Goal: Task Accomplishment & Management: Use online tool/utility

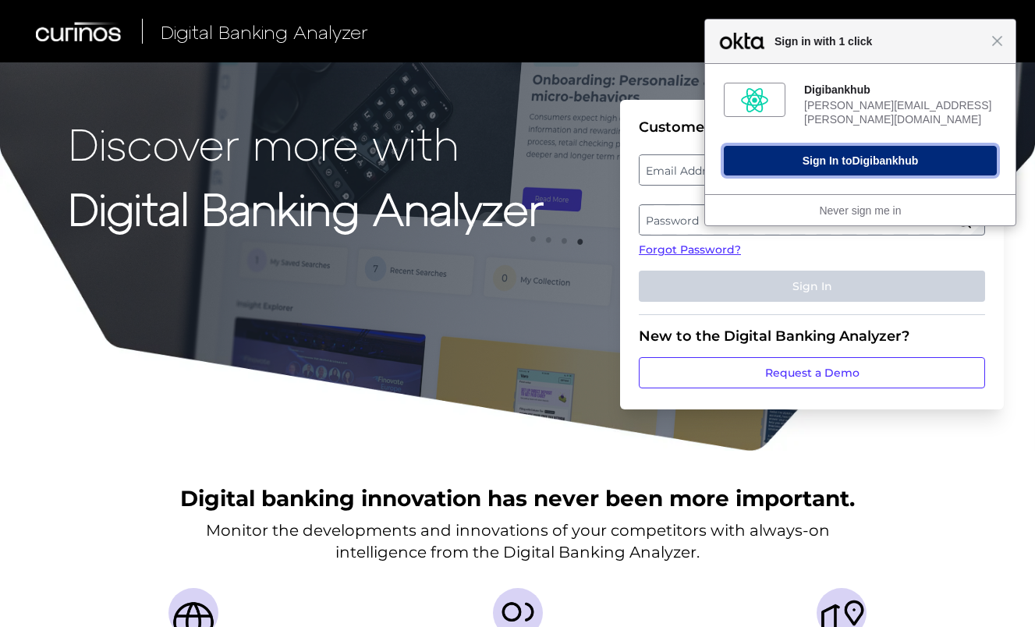
click at [909, 154] on span "Digibankhub" at bounding box center [885, 160] width 66 height 12
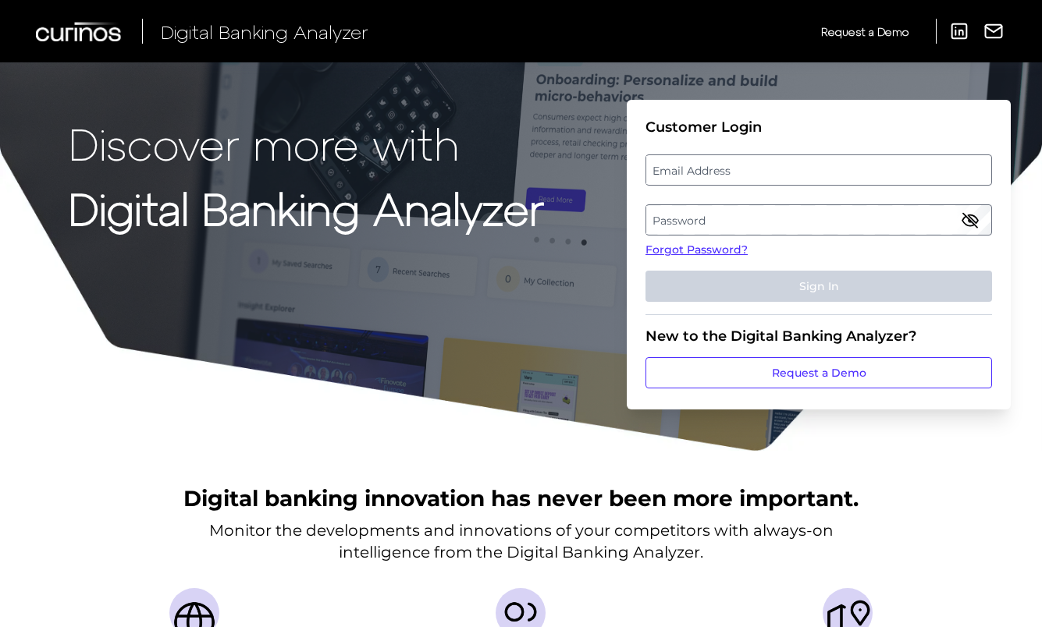
type input "[PERSON_NAME][EMAIL_ADDRESS][PERSON_NAME][DOMAIN_NAME]"
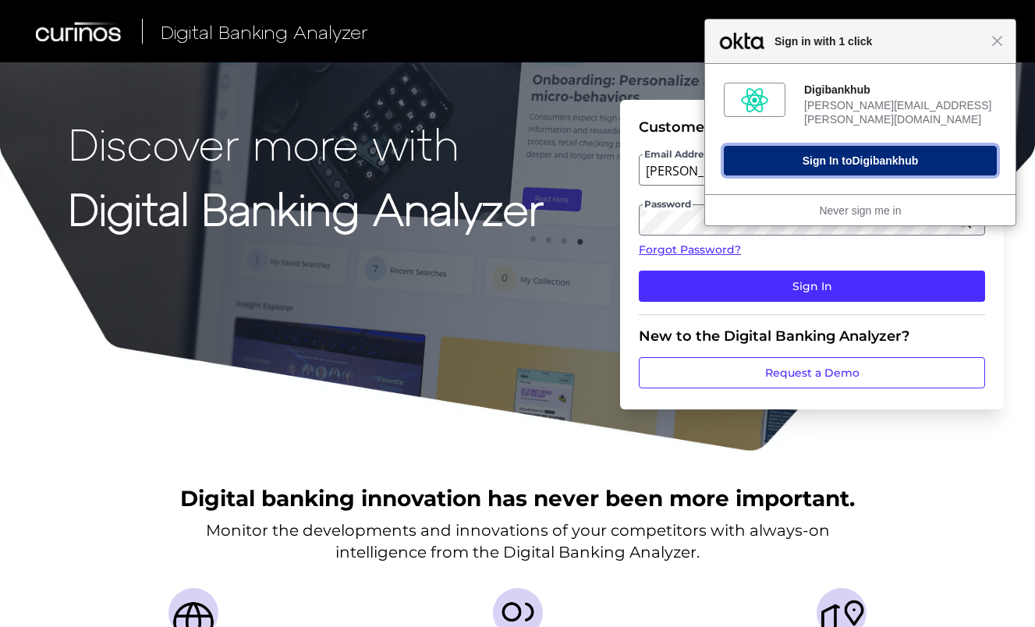
click at [914, 154] on span "Digibankhub" at bounding box center [885, 160] width 66 height 12
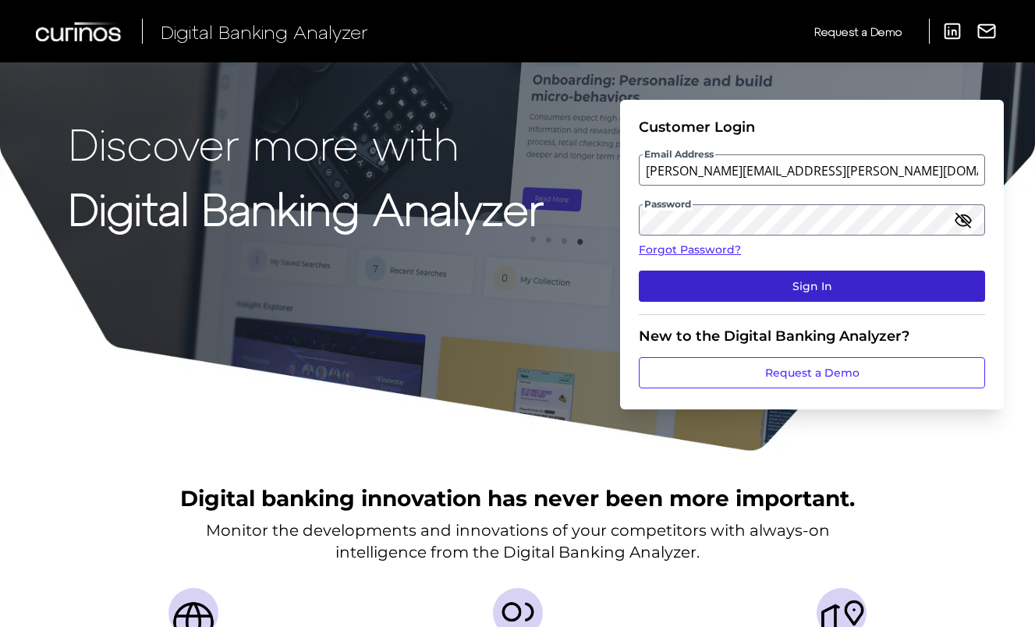
click at [761, 285] on button "Sign In" at bounding box center [812, 286] width 346 height 31
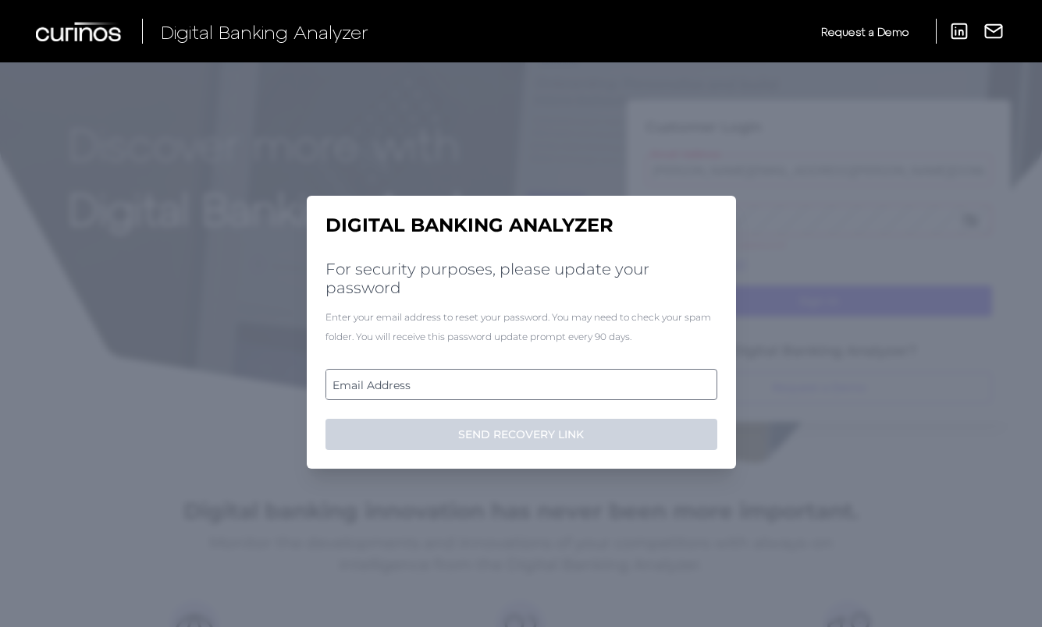
click at [456, 258] on div "Digital Banking Analyzer For security purposes, please update your password Ent…" at bounding box center [521, 333] width 429 height 274
click at [407, 383] on label "Email Address" at bounding box center [520, 385] width 389 height 28
click at [407, 383] on input "email" at bounding box center [521, 384] width 392 height 31
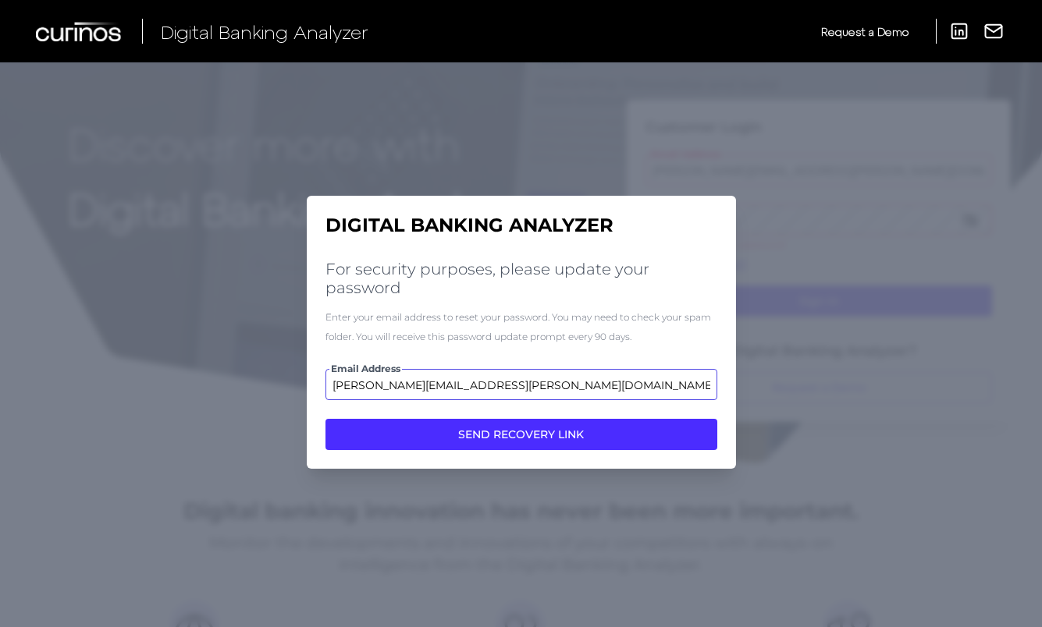
type input "[PERSON_NAME][EMAIL_ADDRESS][PERSON_NAME][DOMAIN_NAME]"
click at [325, 419] on button "SEND RECOVERY LINK" at bounding box center [521, 434] width 392 height 31
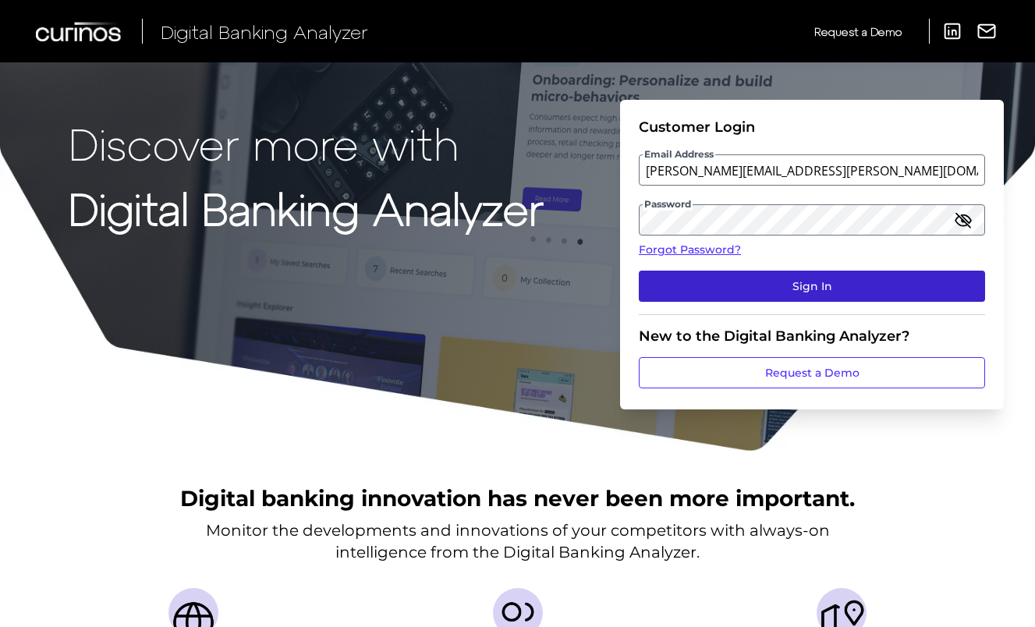
drag, startPoint x: 779, startPoint y: 291, endPoint x: 776, endPoint y: 283, distance: 8.4
click at [779, 291] on button "Sign In" at bounding box center [812, 286] width 346 height 31
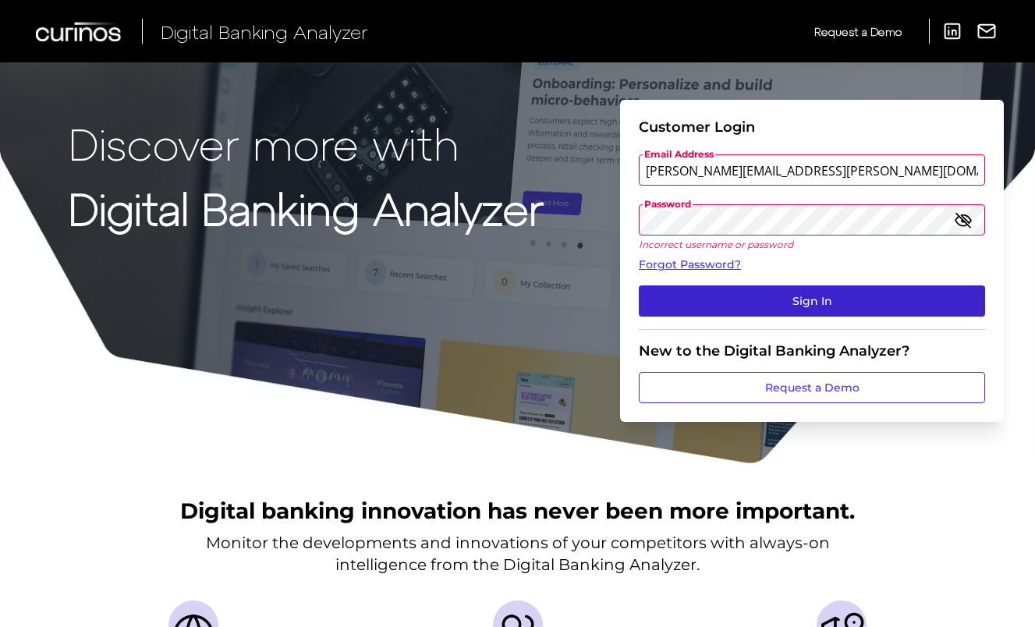
click at [830, 289] on button "Sign In" at bounding box center [812, 301] width 346 height 31
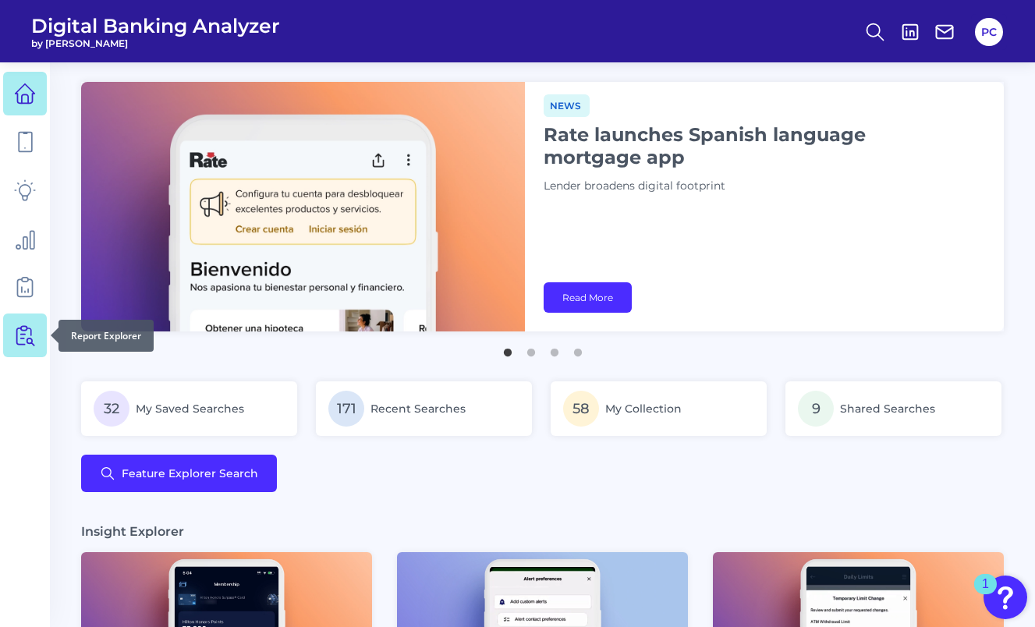
click at [25, 334] on icon at bounding box center [27, 336] width 13 height 20
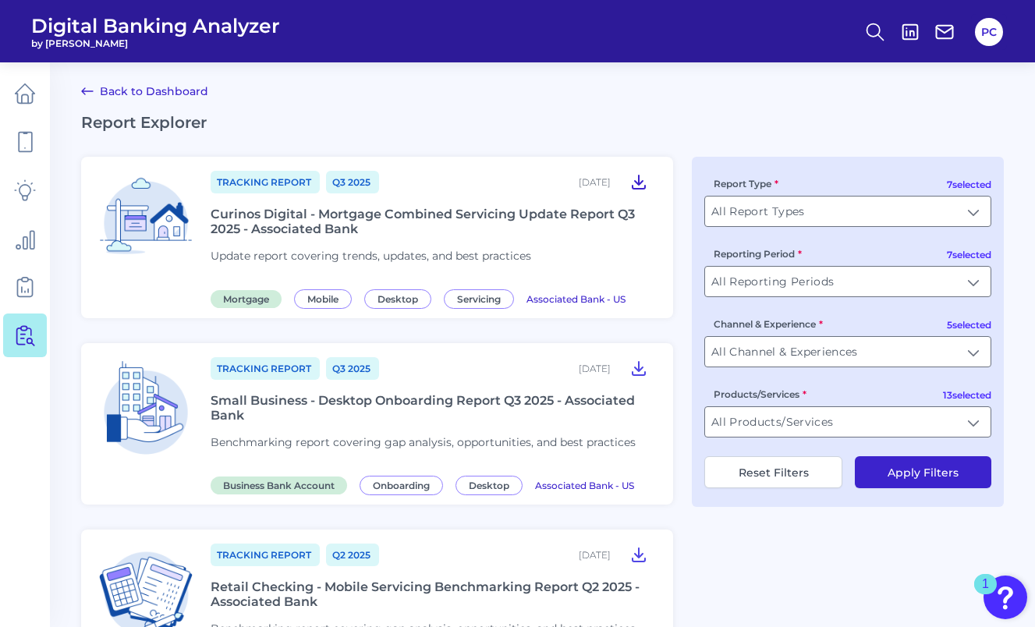
click at [644, 184] on icon at bounding box center [639, 181] width 19 height 19
